Goal: Information Seeking & Learning: Check status

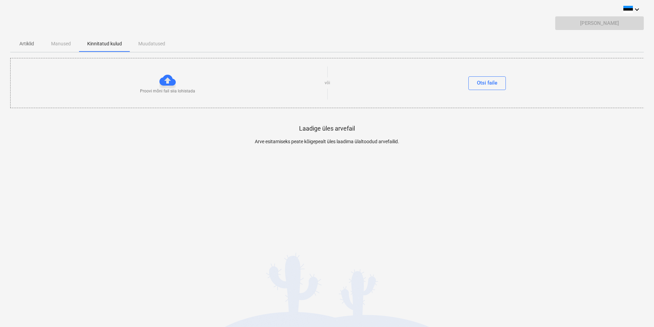
click at [34, 42] on p "Artiklid" at bounding box center [26, 43] width 16 height 7
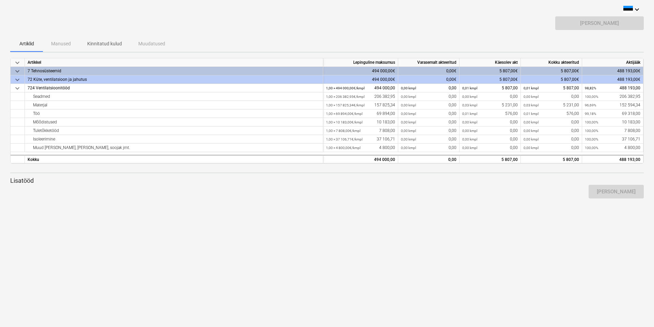
click at [102, 46] on p "Kinnitatud kulud" at bounding box center [104, 43] width 35 height 7
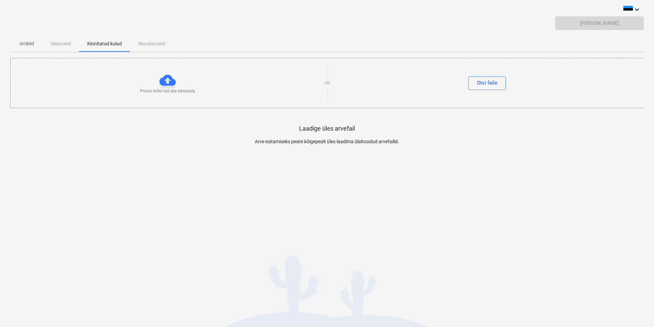
click at [163, 47] on div "Artiklid Manused Kinnitatud kulud Muudatused" at bounding box center [327, 43] width 634 height 16
click at [64, 41] on div "Artiklid Manused Kinnitatud kulud Muudatused" at bounding box center [327, 43] width 634 height 16
click at [28, 44] on p "Artiklid" at bounding box center [26, 43] width 16 height 7
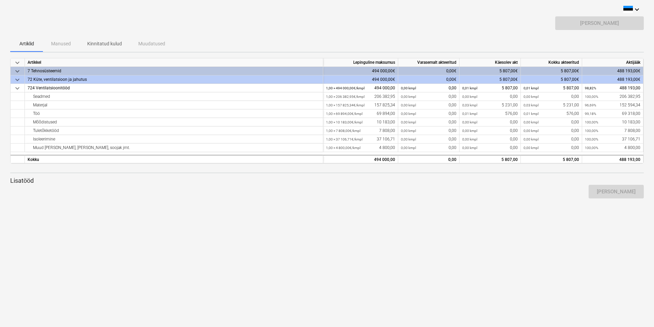
click at [120, 43] on p "Kinnitatud kulud" at bounding box center [104, 43] width 35 height 7
